Goal: Find specific page/section: Find specific page/section

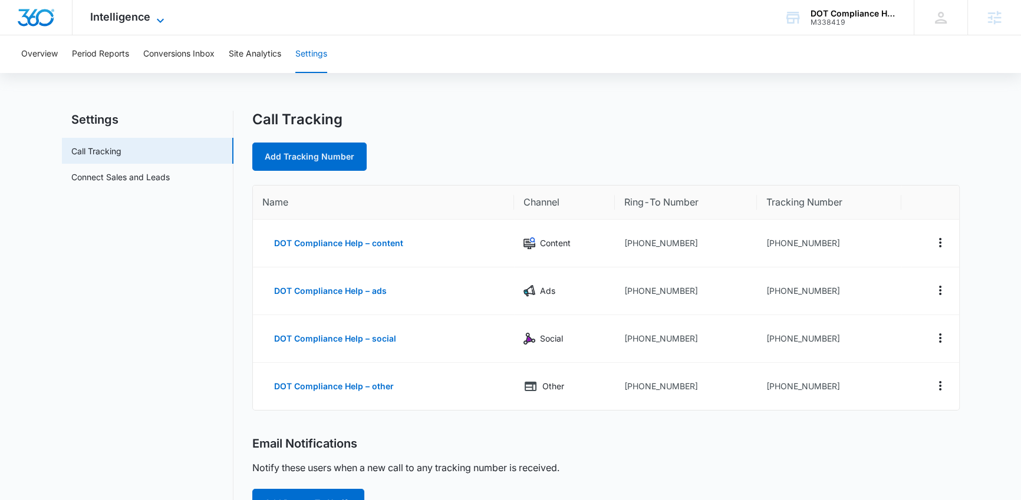
click at [141, 19] on span "Intelligence" at bounding box center [120, 17] width 60 height 12
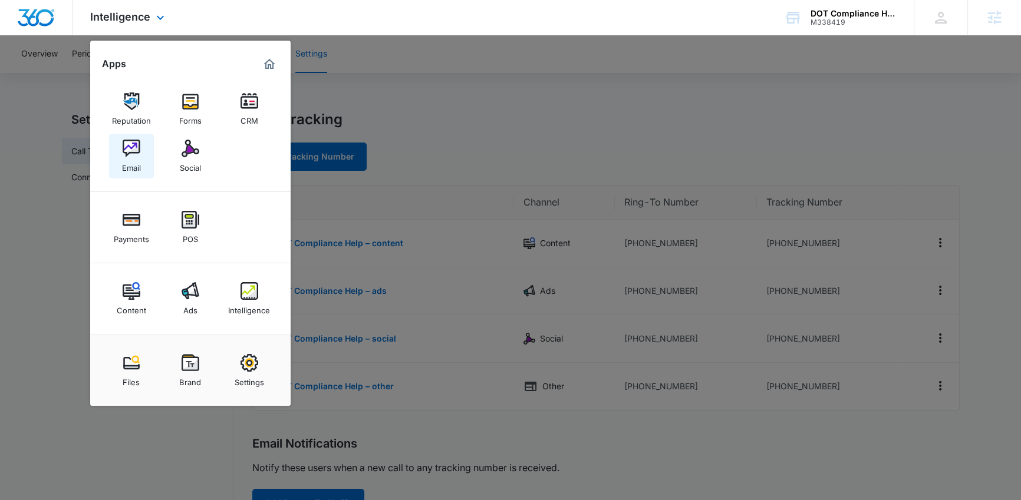
click at [140, 148] on link "Email" at bounding box center [131, 156] width 45 height 45
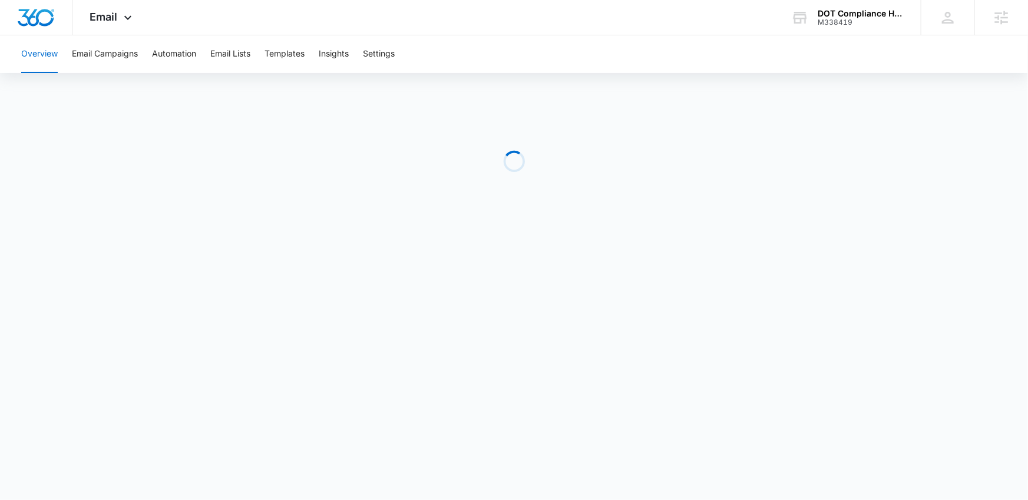
click at [370, 130] on div "Loading" at bounding box center [514, 161] width 1028 height 177
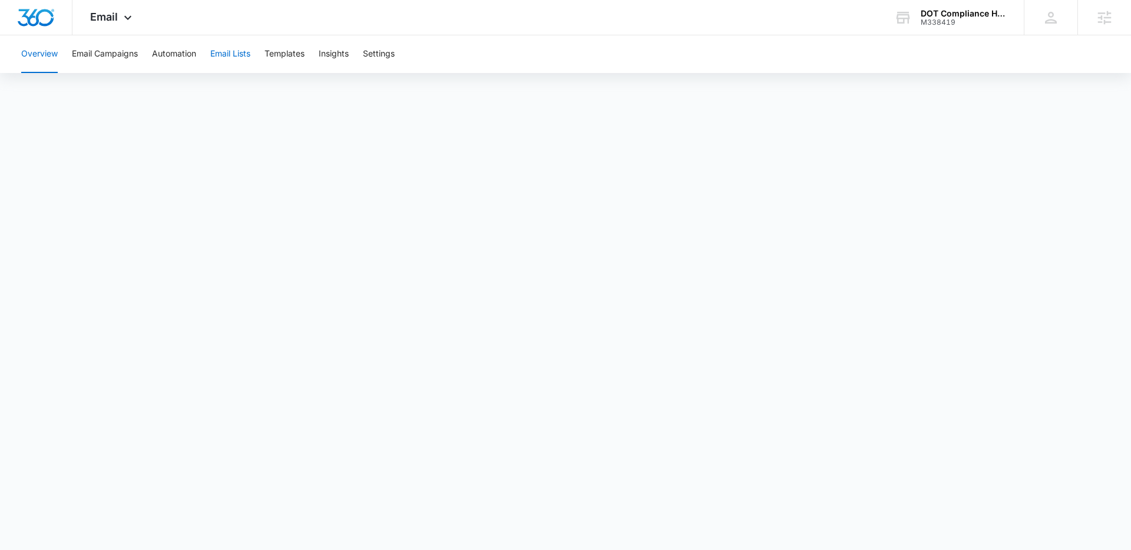
click at [246, 51] on button "Email Lists" at bounding box center [230, 54] width 40 height 38
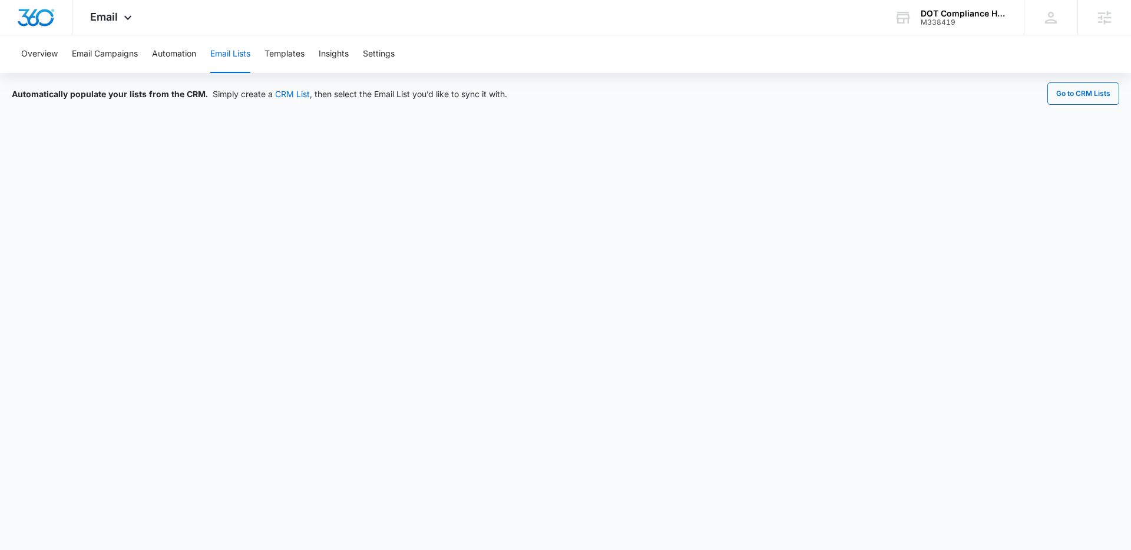
drag, startPoint x: 166, startPoint y: 111, endPoint x: 127, endPoint y: 79, distance: 50.6
click at [164, 112] on iframe at bounding box center [565, 313] width 1131 height 403
click at [281, 57] on button "Templates" at bounding box center [285, 54] width 40 height 38
